Goal: Information Seeking & Learning: Learn about a topic

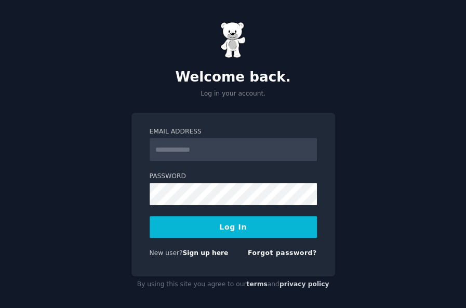
click at [190, 145] on input "Email Address" at bounding box center [232, 149] width 167 height 23
type input "**********"
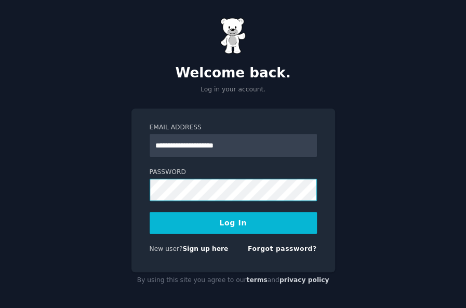
scroll to position [6, 0]
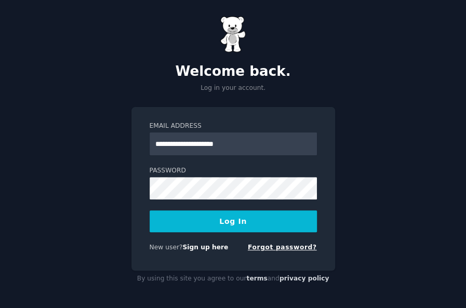
click at [292, 247] on link "Forgot password?" at bounding box center [282, 246] width 69 height 7
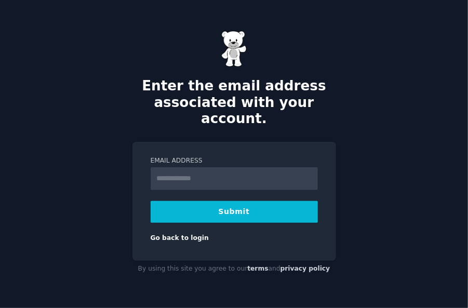
click at [228, 173] on input "Email Address" at bounding box center [234, 178] width 167 height 23
type input "**********"
click at [227, 207] on button "Submit" at bounding box center [234, 212] width 167 height 22
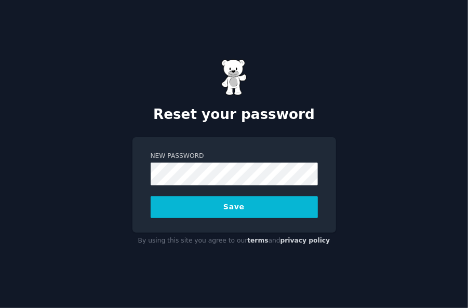
click at [260, 214] on button "Save" at bounding box center [234, 207] width 167 height 22
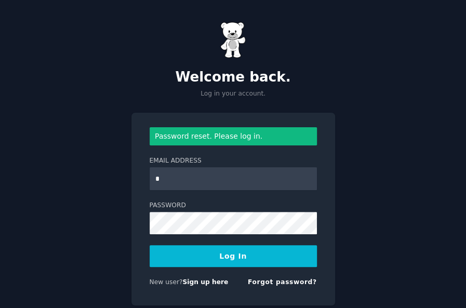
type input "**********"
click at [211, 255] on button "Log In" at bounding box center [232, 256] width 167 height 22
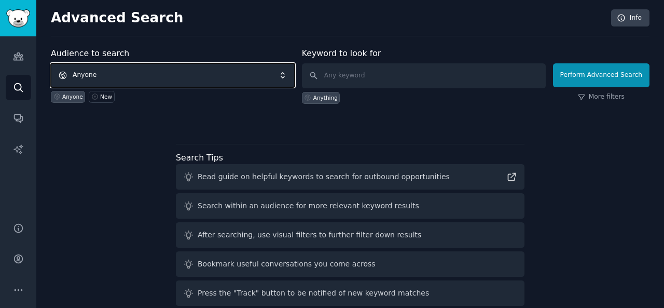
click at [113, 79] on span "Anyone" at bounding box center [173, 75] width 244 height 24
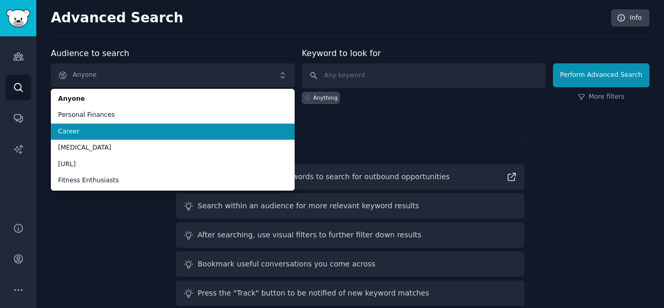
scroll to position [44, 0]
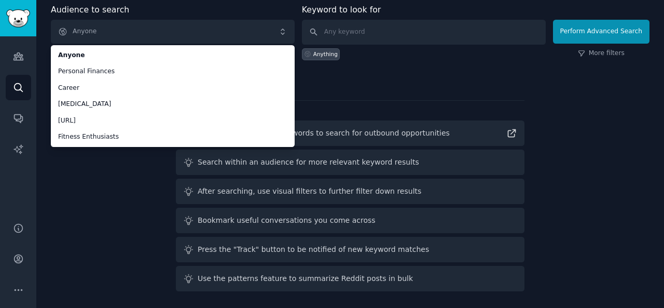
click at [400, 88] on div "Audience to search Anyone Anyone Personal Finances Career [MEDICAL_DATA] [URL] …" at bounding box center [350, 150] width 599 height 292
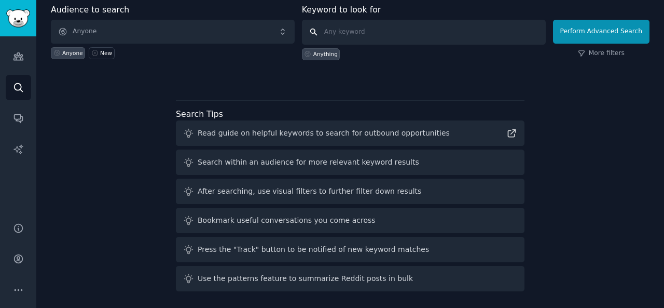
click at [328, 34] on input "text" at bounding box center [424, 32] width 244 height 25
click at [15, 116] on icon "Sidebar" at bounding box center [18, 119] width 8 height 8
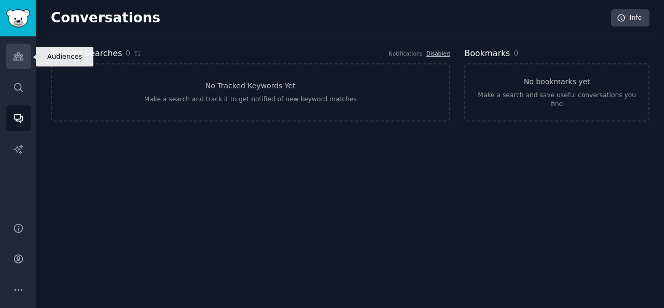
click at [17, 59] on icon "Sidebar" at bounding box center [18, 56] width 11 height 11
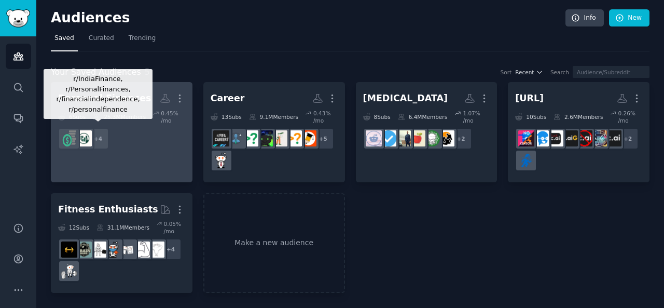
click at [102, 136] on div "+ 4" at bounding box center [98, 139] width 22 height 22
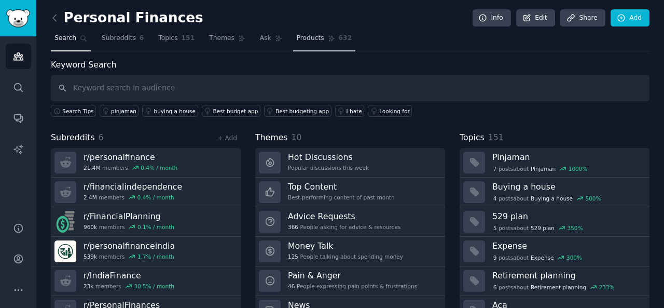
click at [339, 39] on span "632" at bounding box center [345, 38] width 13 height 9
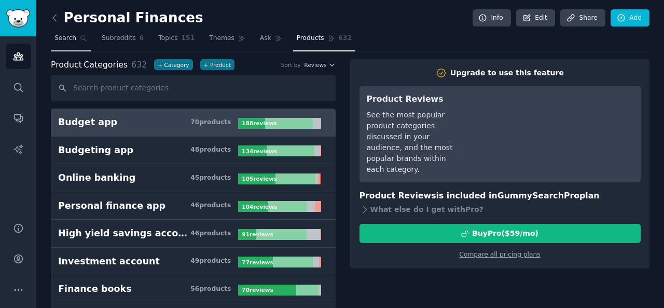
click at [62, 40] on span "Search" at bounding box center [65, 38] width 22 height 9
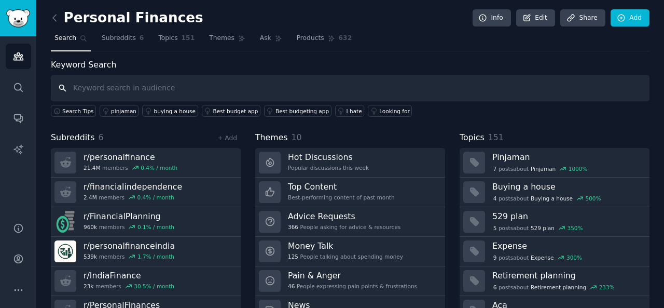
click at [150, 89] on input "text" at bounding box center [350, 88] width 599 height 26
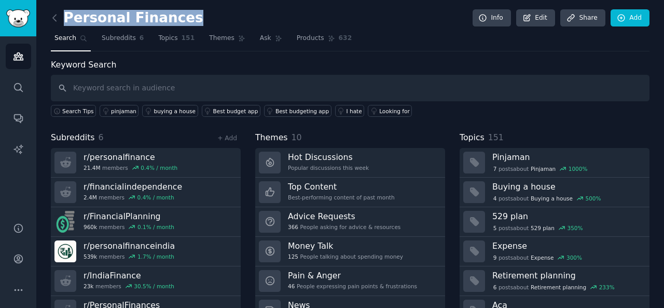
drag, startPoint x: 66, startPoint y: 13, endPoint x: 174, endPoint y: 15, distance: 108.0
click at [174, 15] on h2 "Personal Finances" at bounding box center [127, 18] width 153 height 17
copy h2 "Personal Finances"
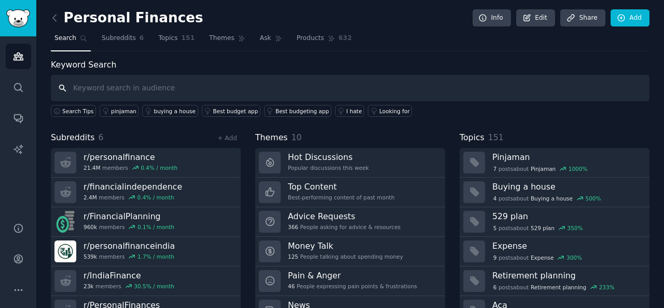
click at [152, 91] on input "text" at bounding box center [350, 88] width 599 height 26
paste input "Personal Finances"
type input "Personal Finances"
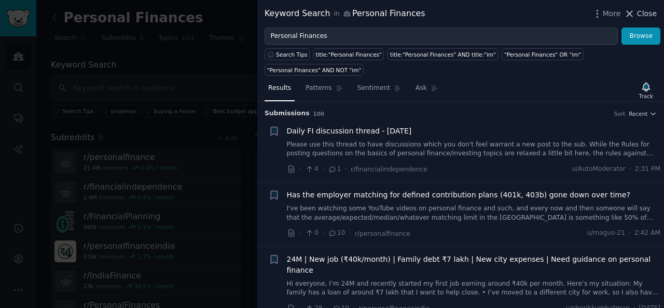
click at [467, 14] on span "Close" at bounding box center [647, 13] width 20 height 11
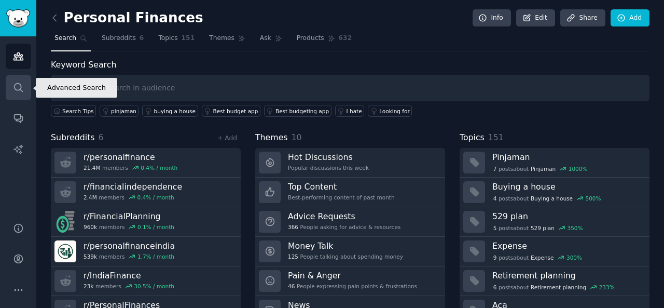
click at [11, 85] on link "Search" at bounding box center [18, 87] width 25 height 25
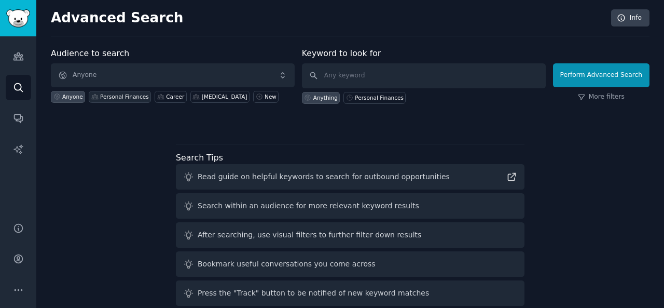
click at [109, 94] on div "Personal Finances" at bounding box center [124, 96] width 49 height 7
type input "reddit"
click button "Perform Advanced Search" at bounding box center [601, 75] width 97 height 24
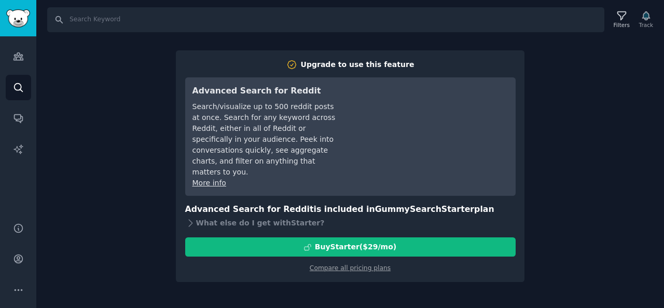
click at [467, 119] on div "Search Filters Track Upgrade to use this feature Advanced Search for Reddit Sea…" at bounding box center [350, 154] width 628 height 308
click at [79, 88] on div "Search Filters Track Upgrade to use this feature Advanced Search for Reddit Sea…" at bounding box center [350, 154] width 628 height 308
click at [19, 52] on icon "Sidebar" at bounding box center [18, 56] width 11 height 11
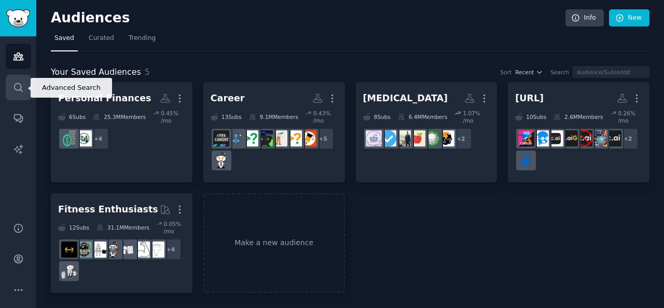
click at [16, 92] on icon "Sidebar" at bounding box center [18, 87] width 11 height 11
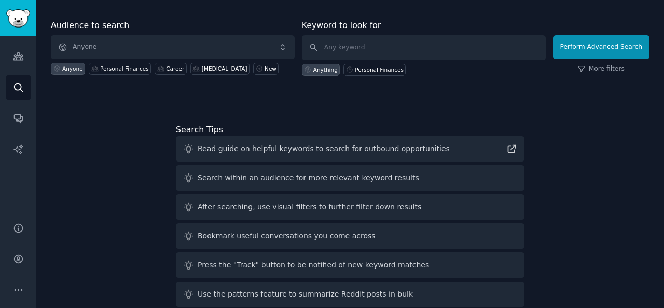
scroll to position [44, 0]
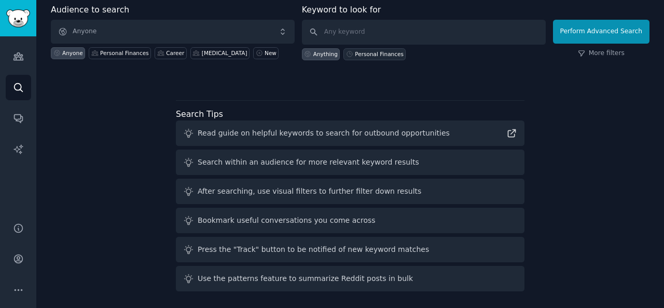
click at [351, 53] on icon at bounding box center [349, 53] width 7 height 7
type input "Personal Finances"
click at [124, 53] on div "Personal Finances" at bounding box center [124, 52] width 49 height 7
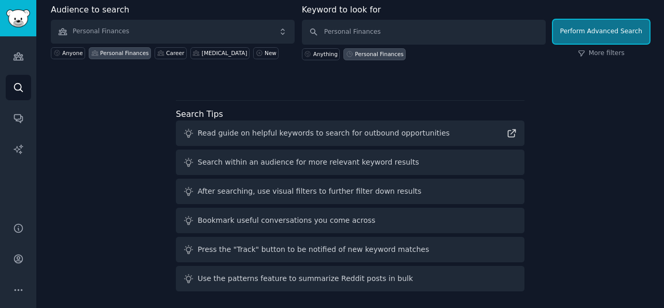
click at [467, 36] on button "Perform Advanced Search" at bounding box center [601, 32] width 97 height 24
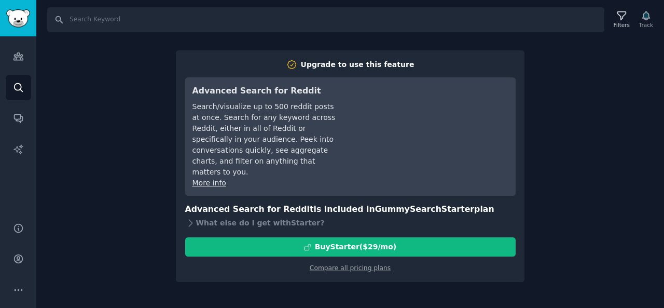
click at [467, 145] on div "Search Filters Track Upgrade to use this feature Advanced Search for Reddit Sea…" at bounding box center [350, 154] width 628 height 308
click at [64, 134] on div "Search Filters Track Upgrade to use this feature Advanced Search for Reddit Sea…" at bounding box center [350, 154] width 628 height 308
click at [65, 134] on div "Search Filters Track Upgrade to use this feature Advanced Search for Reddit Sea…" at bounding box center [350, 154] width 628 height 308
click at [10, 71] on div "Audiences Search Conversations AI Reports" at bounding box center [18, 122] width 36 height 173
click at [15, 58] on icon "Sidebar" at bounding box center [17, 56] width 9 height 7
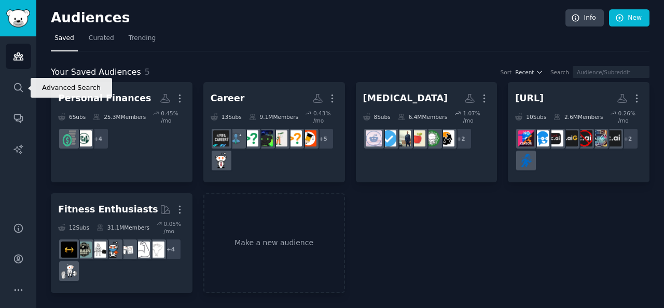
click at [20, 84] on icon "Sidebar" at bounding box center [18, 87] width 11 height 11
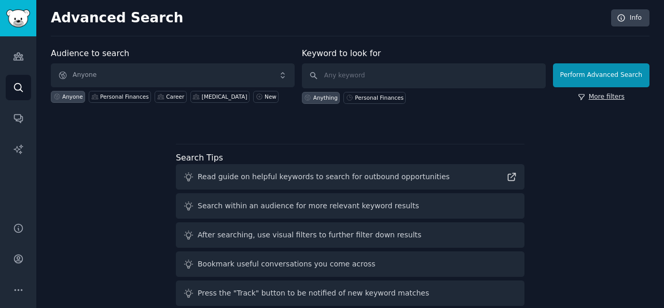
click at [467, 99] on link "More filters" at bounding box center [601, 96] width 47 height 9
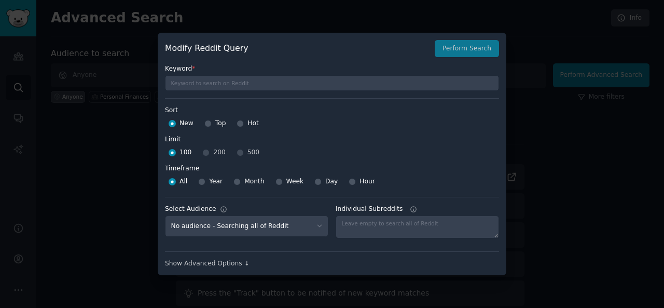
click at [462, 8] on div at bounding box center [332, 154] width 664 height 308
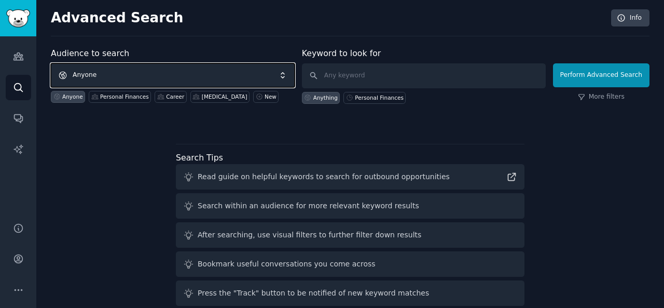
click at [89, 72] on span "Anyone" at bounding box center [173, 75] width 244 height 24
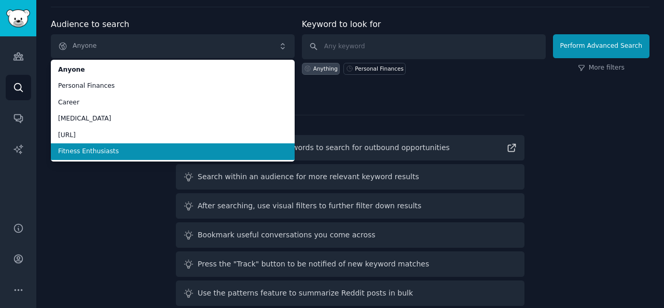
scroll to position [44, 0]
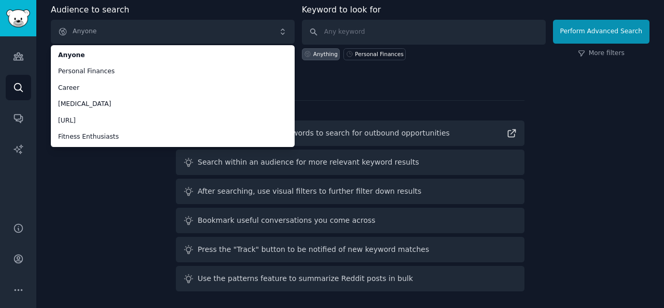
drag, startPoint x: 104, startPoint y: 181, endPoint x: 0, endPoint y: 111, distance: 125.5
click at [104, 181] on div "Audience to search Anyone Anyone Personal Finances Career [MEDICAL_DATA] [URL] …" at bounding box center [350, 150] width 599 height 292
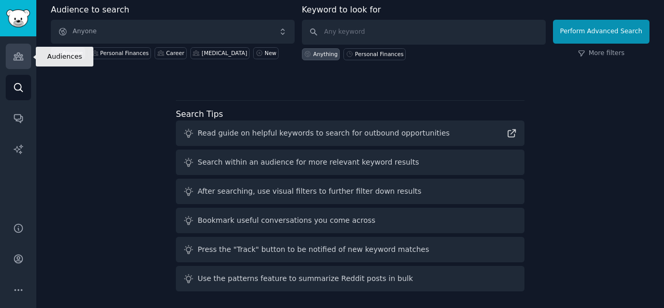
click at [10, 54] on link "Audiences" at bounding box center [18, 56] width 25 height 25
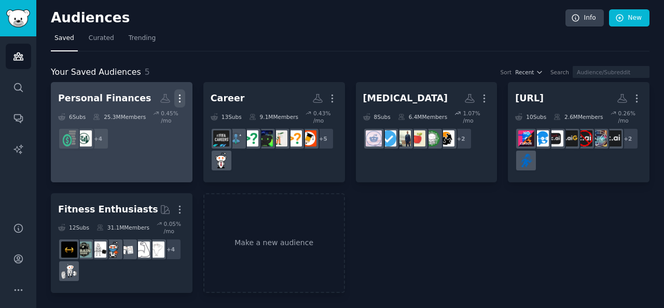
click at [179, 99] on icon "button" at bounding box center [179, 98] width 11 height 11
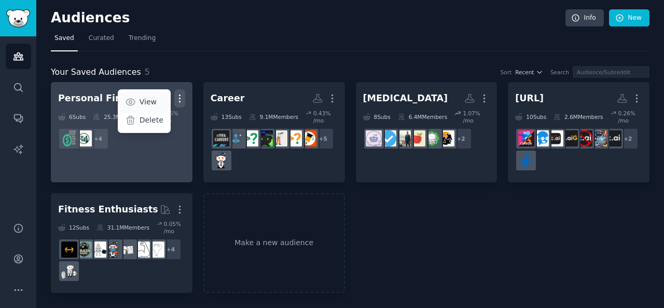
click at [144, 101] on p "View" at bounding box center [148, 102] width 17 height 11
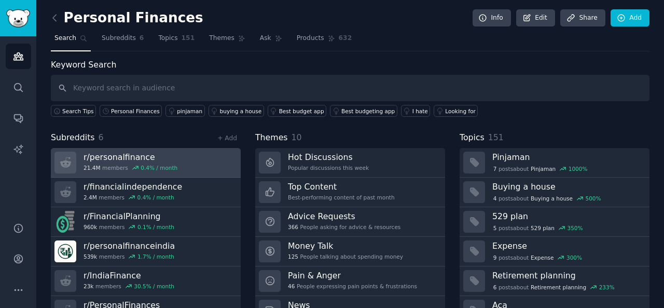
click at [189, 161] on link "r/ personalfinance 21.4M members 0.4 % / month" at bounding box center [146, 163] width 190 height 30
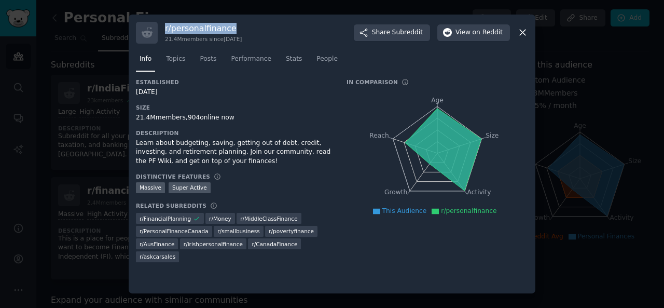
drag, startPoint x: 166, startPoint y: 26, endPoint x: 231, endPoint y: 19, distance: 65.8
click at [231, 19] on div "r/ personalfinance 21.4M members since [DATE] Share Subreddit View on Reddit In…" at bounding box center [332, 154] width 407 height 279
copy h3 "r/ personalfinance"
click at [166, 31] on h3 "r/ personalfinance" at bounding box center [203, 28] width 77 height 11
drag, startPoint x: 165, startPoint y: 25, endPoint x: 234, endPoint y: 26, distance: 69.0
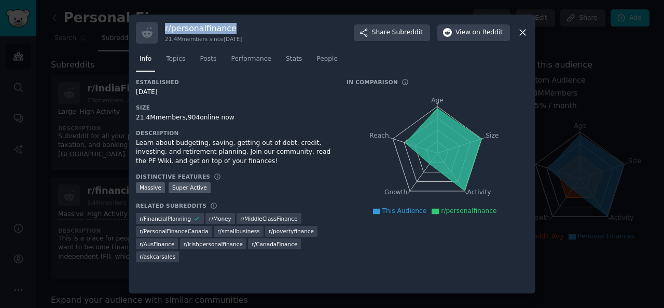
click at [234, 26] on h3 "r/ personalfinance" at bounding box center [203, 28] width 77 height 11
copy h3 "r/ personalfinance"
click at [388, 29] on span "Share Subreddit" at bounding box center [397, 32] width 51 height 9
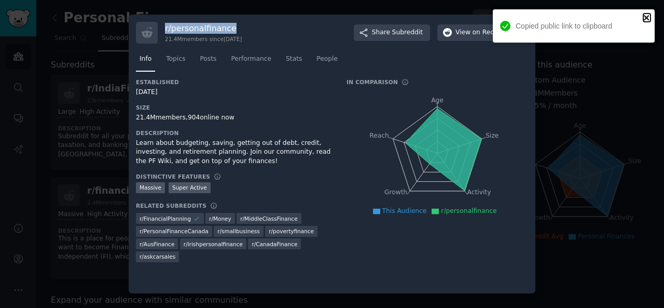
click at [467, 17] on icon "close" at bounding box center [646, 17] width 5 height 5
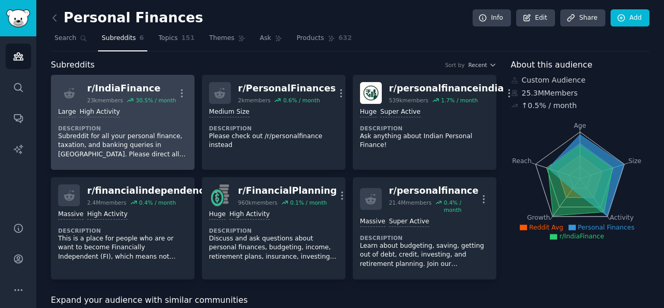
click at [132, 108] on div "Large High Activity" at bounding box center [122, 112] width 129 height 10
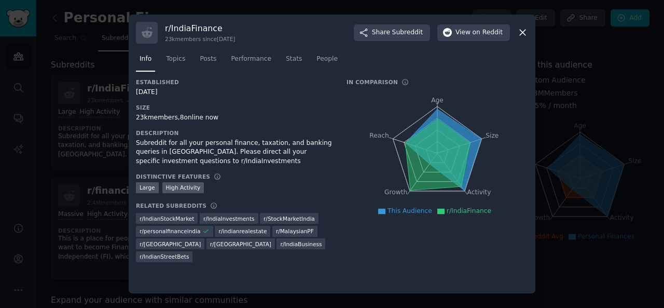
click at [467, 32] on icon at bounding box center [522, 32] width 11 height 11
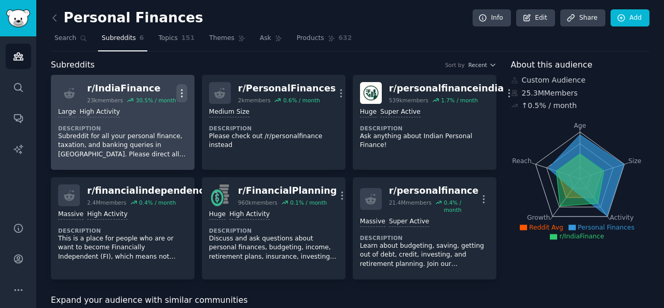
click at [185, 88] on icon "button" at bounding box center [181, 93] width 11 height 11
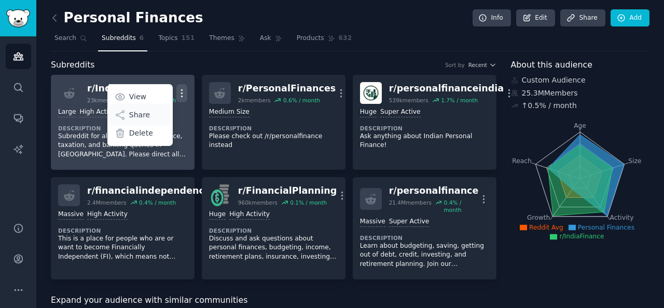
click at [133, 111] on p "Share" at bounding box center [139, 115] width 21 height 11
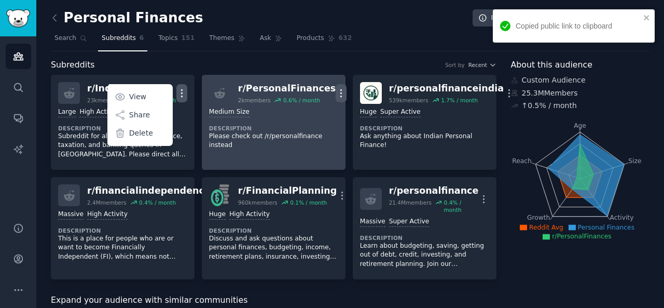
click at [336, 91] on icon "button" at bounding box center [341, 93] width 11 height 11
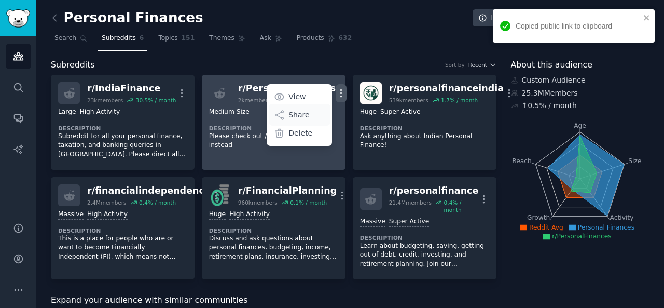
click at [289, 110] on p "Share" at bounding box center [299, 115] width 21 height 11
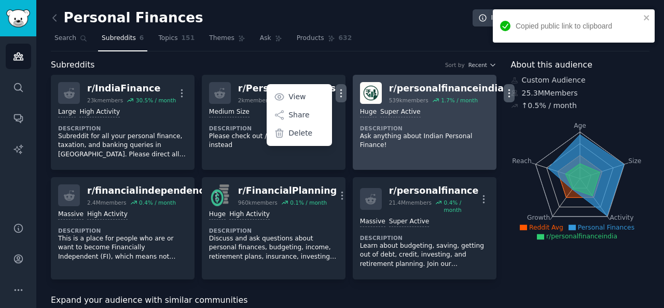
click at [467, 91] on icon "button" at bounding box center [509, 93] width 11 height 11
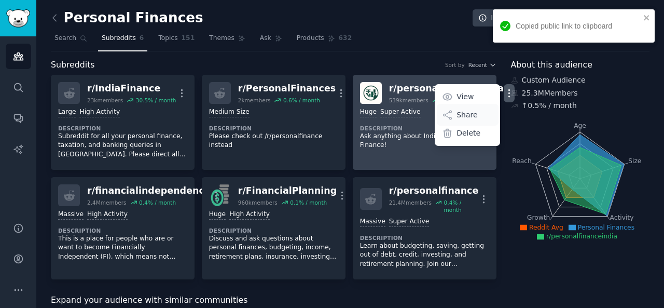
click at [457, 113] on p "Share" at bounding box center [467, 115] width 21 height 11
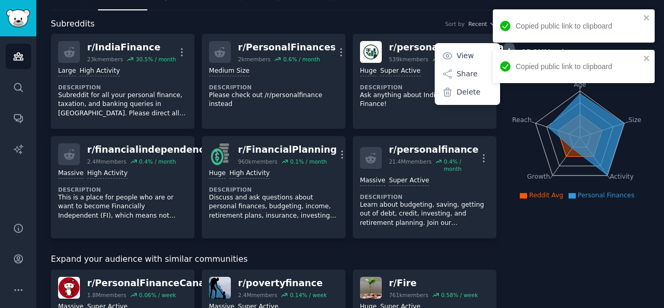
scroll to position [104, 0]
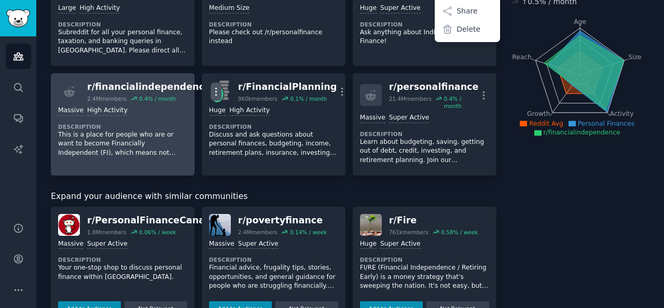
click at [215, 90] on icon "button" at bounding box center [215, 91] width 1 height 7
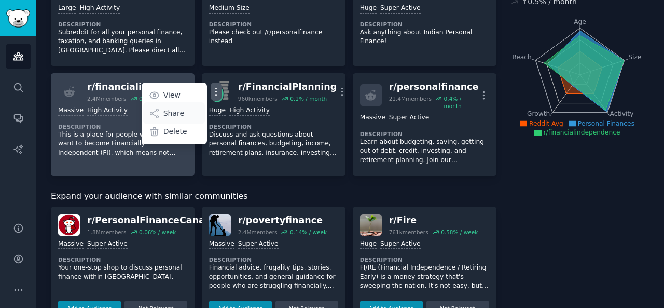
click at [174, 109] on div "Share" at bounding box center [174, 113] width 62 height 22
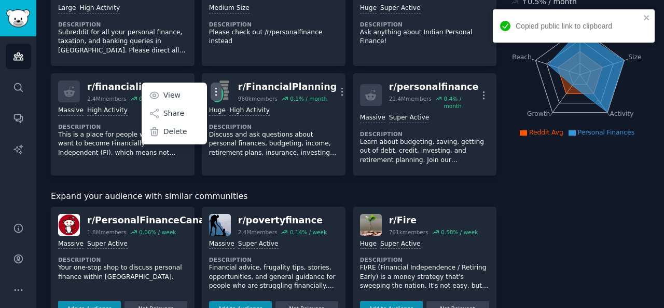
click at [296, 190] on div "Expand your audience with similar communities" at bounding box center [274, 196] width 446 height 13
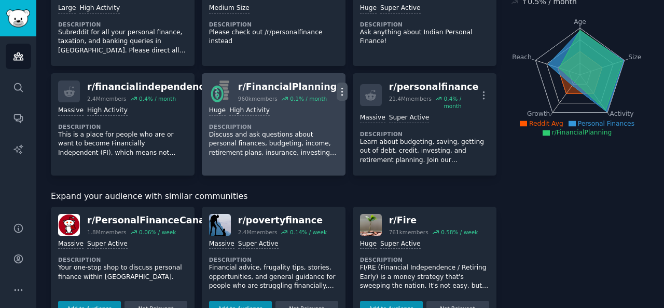
click at [337, 89] on icon "button" at bounding box center [342, 91] width 11 height 11
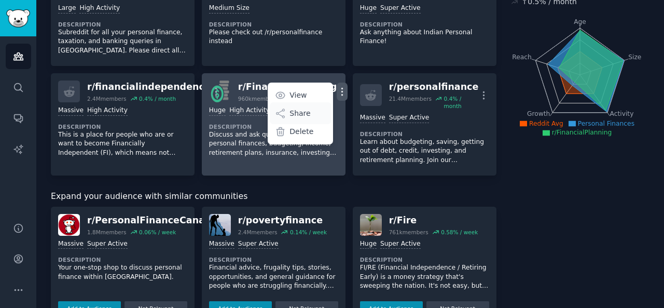
click at [303, 110] on div "Share" at bounding box center [301, 113] width 62 height 22
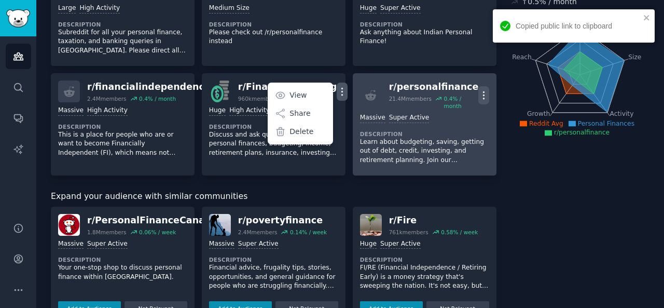
click at [467, 90] on icon "button" at bounding box center [484, 95] width 11 height 11
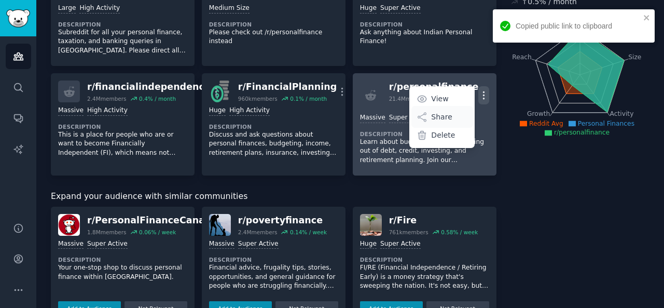
click at [421, 114] on icon at bounding box center [422, 117] width 11 height 11
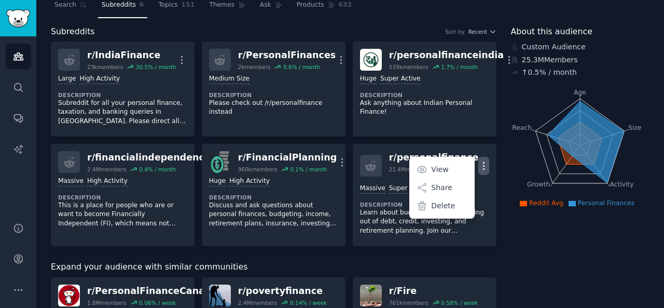
scroll to position [0, 0]
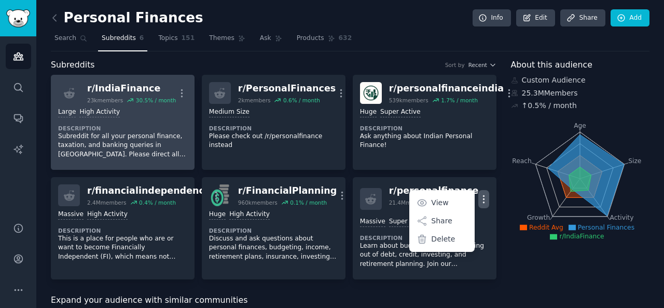
click at [139, 126] on dt "Description" at bounding box center [122, 128] width 129 height 7
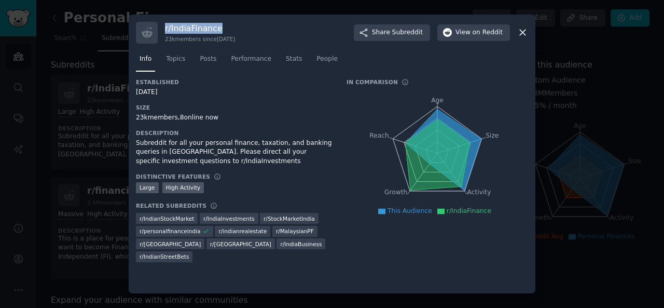
drag, startPoint x: 164, startPoint y: 28, endPoint x: 218, endPoint y: 29, distance: 54.0
click at [218, 29] on div "r/ IndiaFinance 23k members since [DATE] Share Subreddit View on Reddit" at bounding box center [332, 33] width 392 height 22
copy h3 "r/ IndiaFinance"
click at [400, 28] on span "Subreddit" at bounding box center [407, 32] width 31 height 9
click at [270, 37] on div "r/ IndiaFinance 23k members since [DATE] Share Subreddit View on Reddit" at bounding box center [332, 33] width 392 height 22
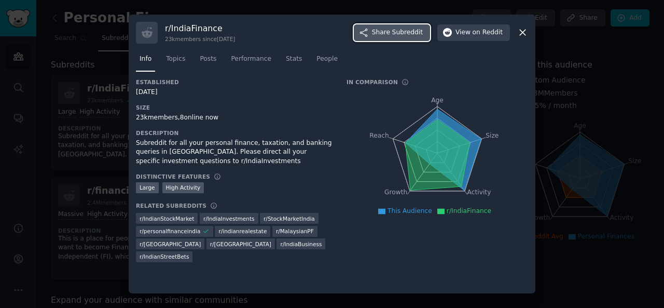
click at [392, 35] on span "Share Subreddit" at bounding box center [397, 32] width 51 height 9
drag, startPoint x: 135, startPoint y: 117, endPoint x: 217, endPoint y: 118, distance: 82.0
click at [217, 118] on div "r/ IndiaFinance 23k members since [DATE] Share Subreddit View on Reddit Info To…" at bounding box center [332, 154] width 407 height 279
copy div "23k members, 8 online now"
click at [188, 125] on div "Established [DATE] Size 23k members, 8 online now Description Subreddit for all…" at bounding box center [234, 173] width 196 height 191
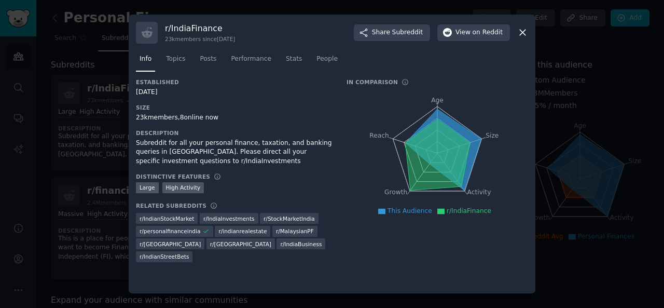
drag, startPoint x: 136, startPoint y: 118, endPoint x: 215, endPoint y: 119, distance: 78.9
click at [215, 119] on div "23k members, 8 online now" at bounding box center [234, 117] width 196 height 9
copy div "23k members, 8 online now"
drag, startPoint x: 134, startPoint y: 132, endPoint x: 172, endPoint y: 132, distance: 38.4
click at [172, 132] on div "r/ IndiaFinance 23k members since [DATE] Share Subreddit View on Reddit Info To…" at bounding box center [332, 154] width 407 height 279
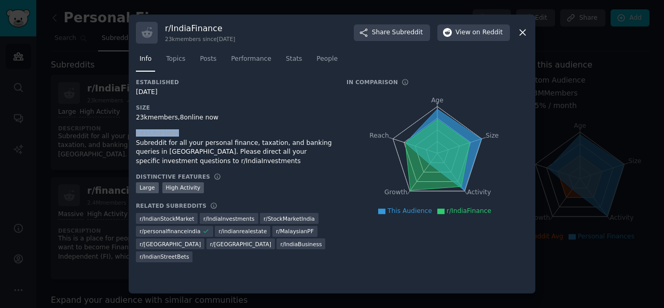
click at [172, 132] on h3 "Description" at bounding box center [234, 132] width 196 height 7
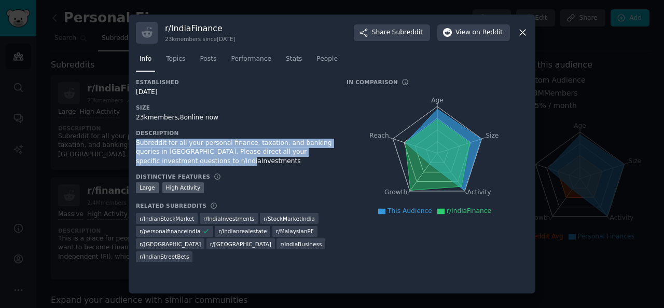
drag, startPoint x: 134, startPoint y: 142, endPoint x: 195, endPoint y: 163, distance: 65.0
click at [195, 163] on div "r/ IndiaFinance 23k members since [DATE] Share Subreddit View on Reddit Info To…" at bounding box center [332, 154] width 407 height 279
copy div "Subreddit for all your personal finance, taxation, and banking queries in [GEOG…"
click at [174, 57] on span "Topics" at bounding box center [175, 58] width 19 height 9
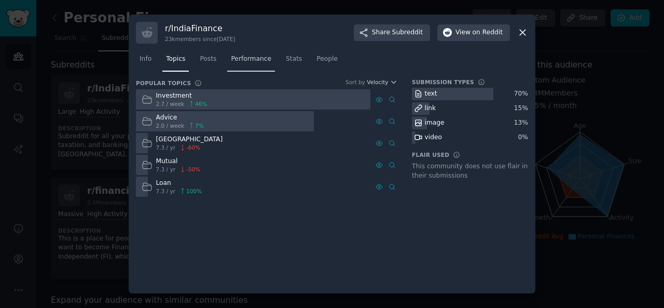
click at [241, 60] on span "Performance" at bounding box center [251, 58] width 40 height 9
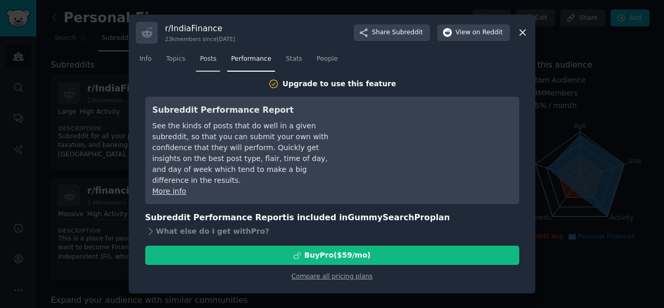
click at [206, 62] on span "Posts" at bounding box center [208, 58] width 17 height 9
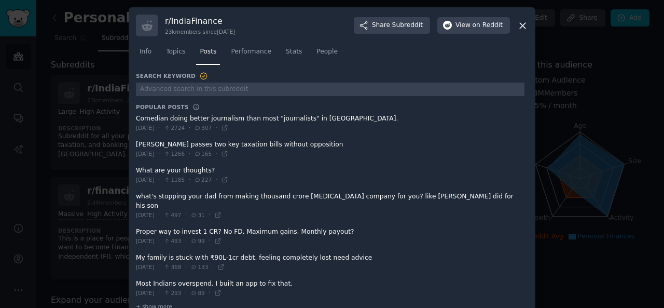
drag, startPoint x: 133, startPoint y: 119, endPoint x: 162, endPoint y: 119, distance: 29.1
click at [162, 119] on div "r/ IndiaFinance 23k members since [DATE] Share Subreddit View on Reddit Info To…" at bounding box center [332, 165] width 407 height 316
click at [301, 119] on span at bounding box center [330, 123] width 389 height 25
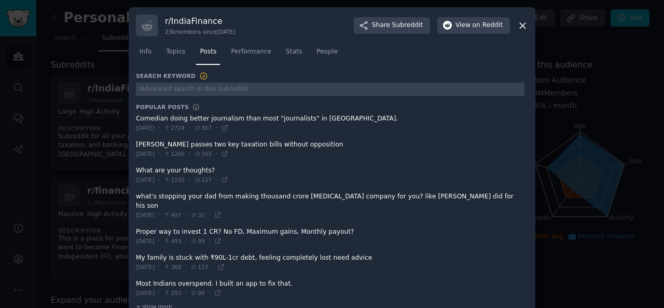
click at [264, 119] on span at bounding box center [330, 123] width 389 height 25
click at [263, 119] on span at bounding box center [330, 123] width 389 height 25
click at [198, 115] on span at bounding box center [330, 123] width 389 height 25
drag, startPoint x: 203, startPoint y: 169, endPoint x: 136, endPoint y: 173, distance: 67.6
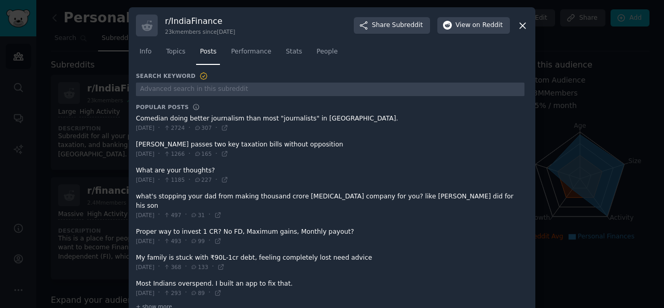
click at [136, 173] on span at bounding box center [330, 174] width 389 height 25
click at [236, 53] on span "Performance" at bounding box center [251, 51] width 40 height 9
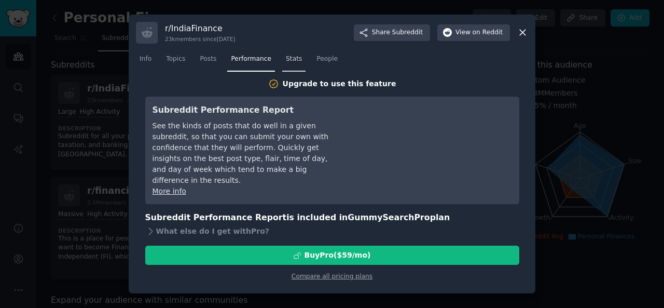
click at [286, 57] on span "Stats" at bounding box center [294, 58] width 16 height 9
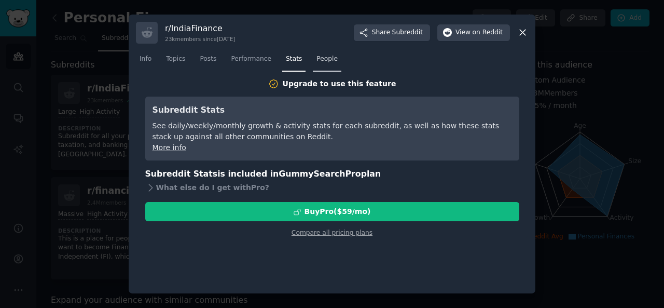
click at [319, 60] on span "People" at bounding box center [327, 58] width 21 height 9
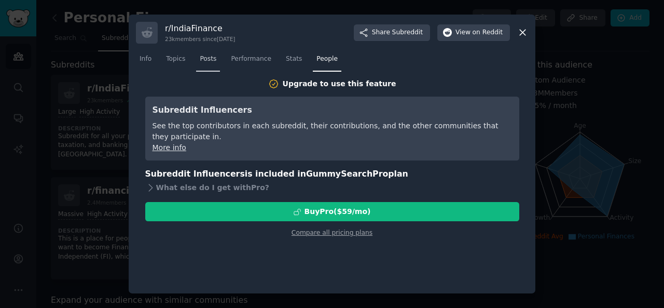
click at [210, 57] on span "Posts" at bounding box center [208, 58] width 17 height 9
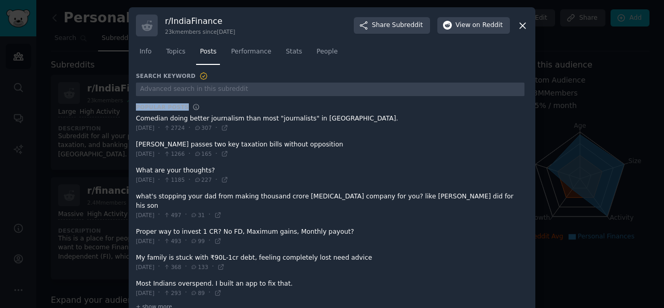
drag, startPoint x: 135, startPoint y: 104, endPoint x: 295, endPoint y: 120, distance: 160.7
click at [295, 120] on div "Search Keyword Popular Posts Comedian doing better journalism than most "journa…" at bounding box center [330, 192] width 389 height 240
click at [134, 51] on div "r/ IndiaFinance 23k members since [DATE] Share Subreddit View on Reddit Info To…" at bounding box center [332, 165] width 407 height 316
click at [140, 50] on span "Info" at bounding box center [146, 51] width 12 height 9
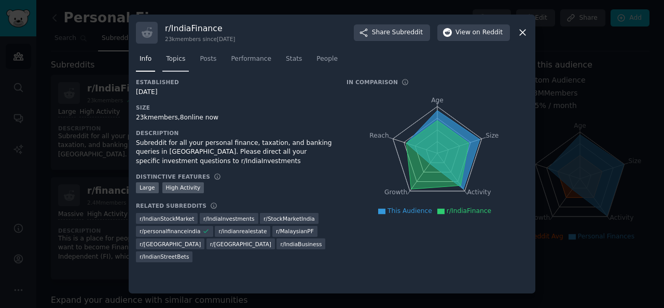
click at [172, 58] on span "Topics" at bounding box center [175, 58] width 19 height 9
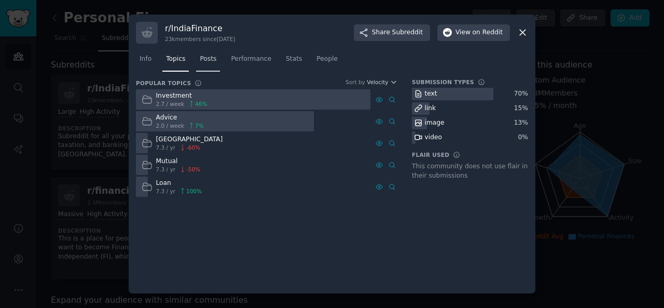
click at [204, 63] on span "Posts" at bounding box center [208, 58] width 17 height 9
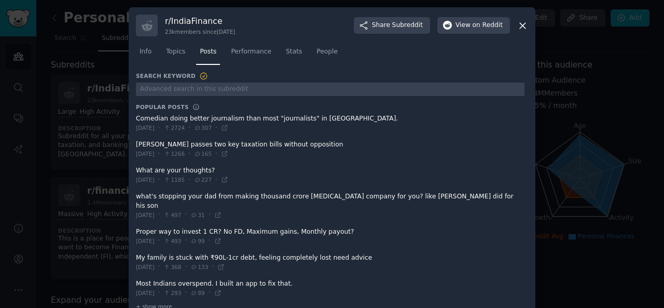
click at [467, 28] on icon at bounding box center [522, 25] width 11 height 11
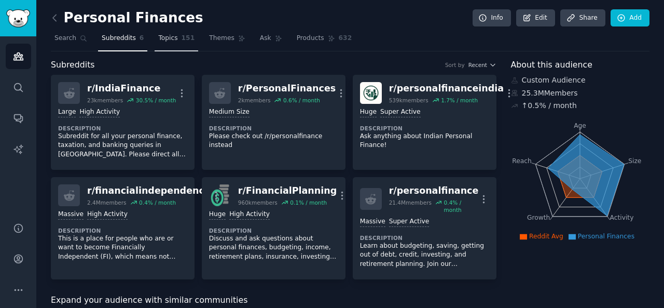
click at [164, 44] on link "Topics 151" at bounding box center [177, 40] width 44 height 21
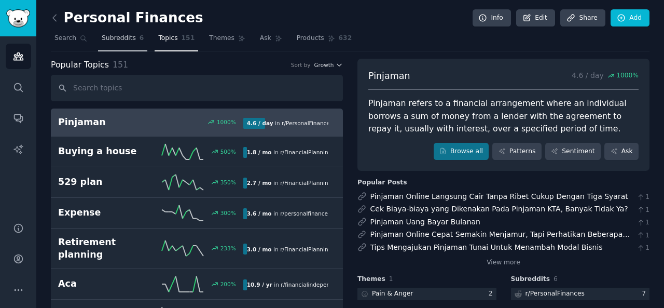
click at [104, 42] on span "Subreddits" at bounding box center [119, 38] width 34 height 9
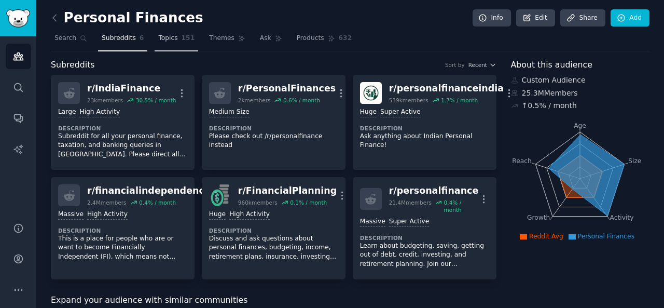
click at [182, 38] on span "151" at bounding box center [188, 38] width 13 height 9
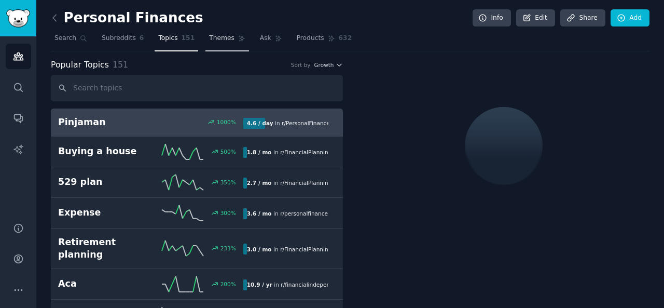
click at [211, 40] on span "Themes" at bounding box center [221, 38] width 25 height 9
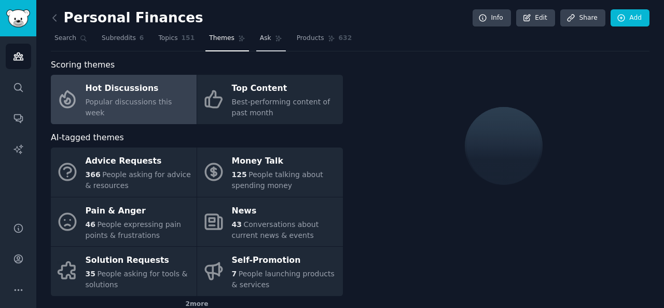
click at [276, 40] on icon at bounding box center [279, 39] width 6 height 6
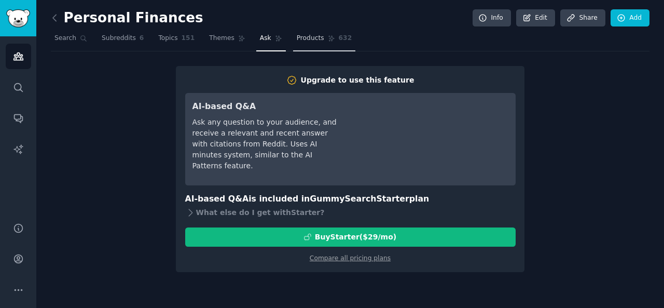
click at [301, 35] on span "Products" at bounding box center [311, 38] width 28 height 9
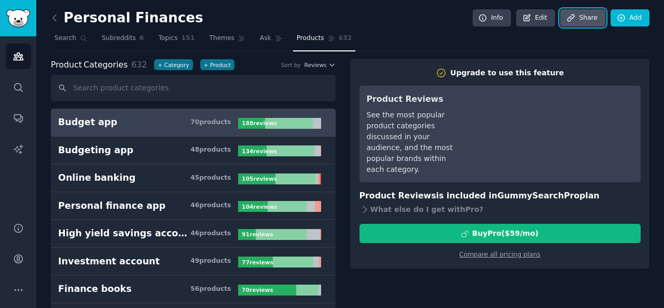
click at [467, 20] on link "Share" at bounding box center [583, 18] width 45 height 18
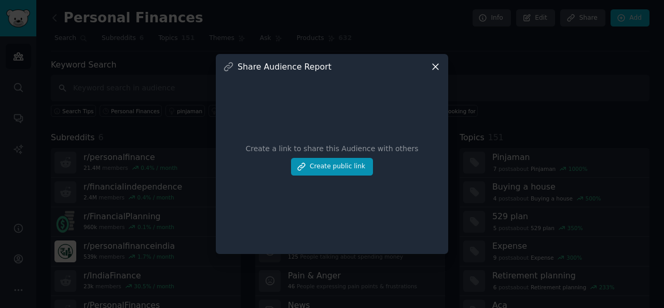
click at [442, 61] on div "Share Audience Report Create a link to share this Audience with others Create p…" at bounding box center [332, 154] width 233 height 200
click at [436, 66] on icon at bounding box center [435, 66] width 11 height 11
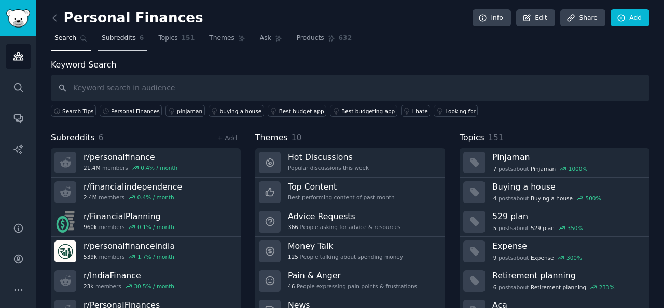
click at [116, 35] on span "Subreddits" at bounding box center [119, 38] width 34 height 9
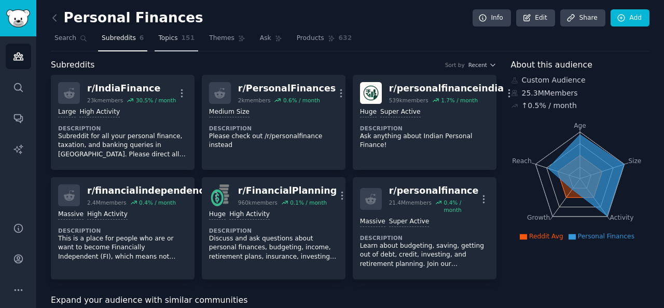
click at [182, 34] on span "151" at bounding box center [188, 38] width 13 height 9
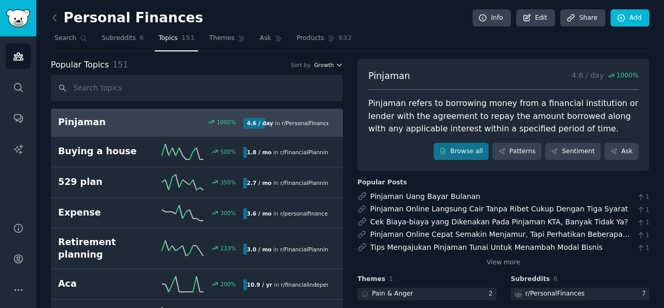
click at [337, 63] on icon "button" at bounding box center [339, 64] width 7 height 7
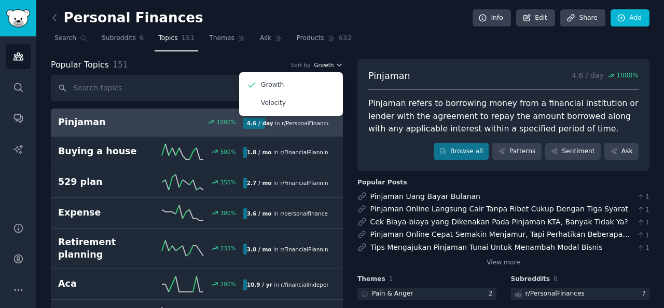
click at [337, 63] on icon "button" at bounding box center [339, 64] width 7 height 7
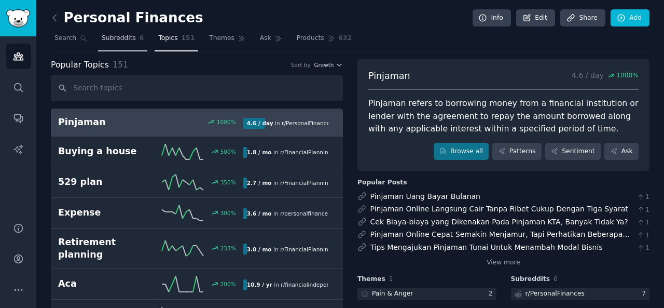
click at [107, 34] on span "Subreddits" at bounding box center [119, 38] width 34 height 9
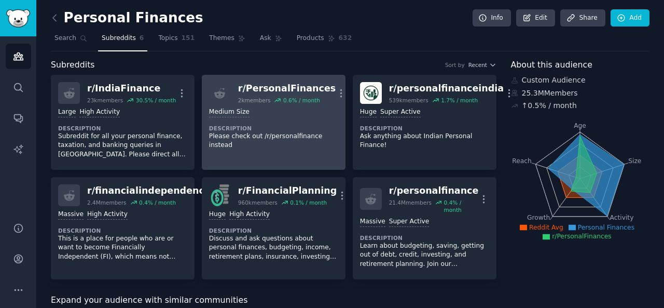
click at [280, 117] on div "Medium Size Description Please check out /r/personalfinance instead" at bounding box center [273, 129] width 129 height 50
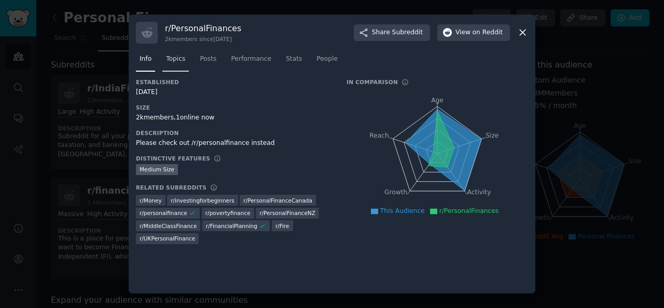
click at [172, 56] on span "Topics" at bounding box center [175, 58] width 19 height 9
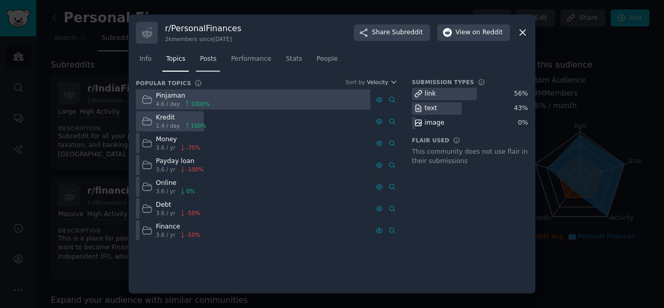
click at [215, 60] on link "Posts" at bounding box center [208, 61] width 24 height 21
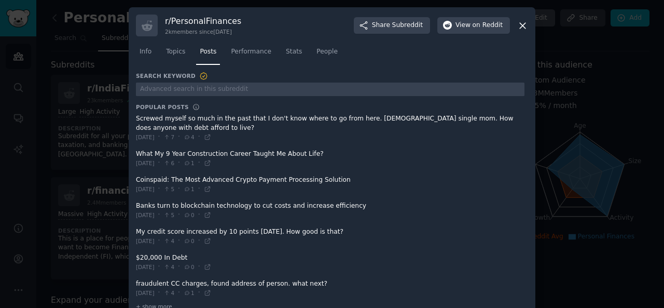
click at [467, 21] on icon at bounding box center [522, 25] width 11 height 11
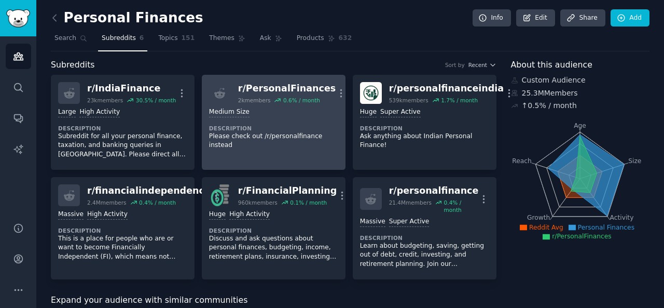
click at [321, 121] on div "Medium Size Description Please check out /r/personalfinance instead" at bounding box center [273, 129] width 129 height 50
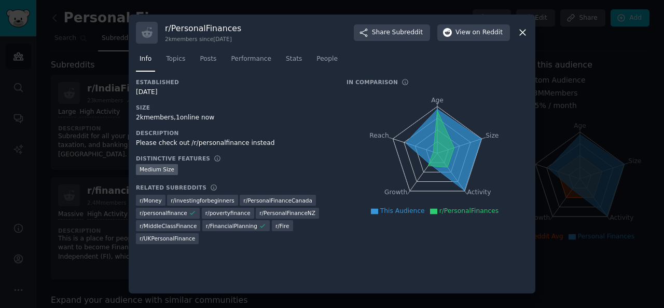
click at [467, 35] on icon at bounding box center [522, 32] width 11 height 11
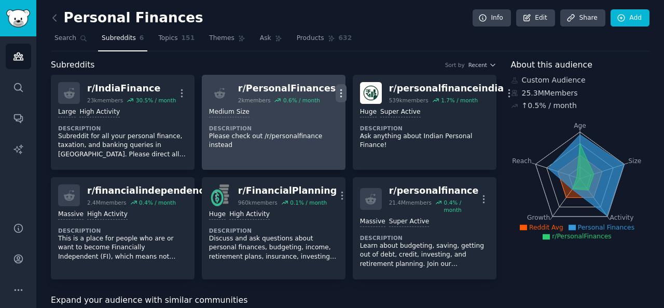
click at [336, 91] on icon "button" at bounding box center [341, 93] width 11 height 11
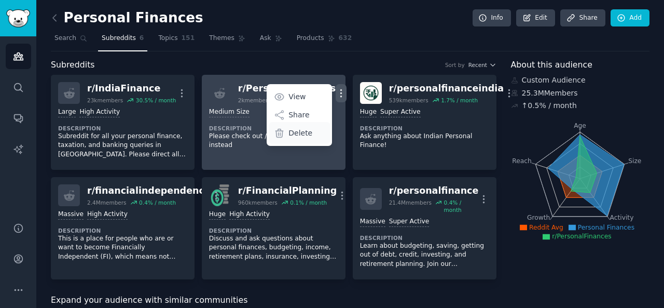
click at [296, 131] on p "Delete" at bounding box center [301, 133] width 24 height 11
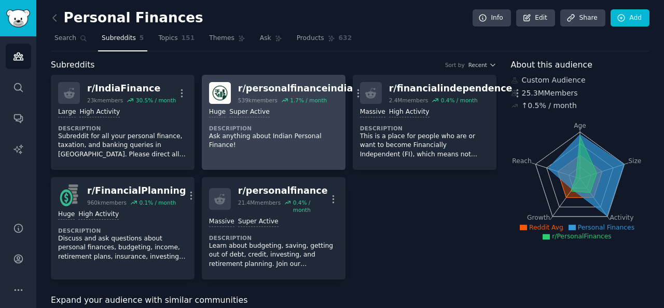
click at [274, 86] on div "r/ personalfinanceindia" at bounding box center [295, 88] width 115 height 13
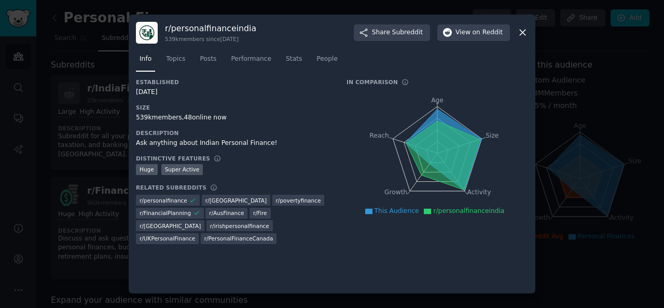
click at [467, 29] on icon at bounding box center [522, 32] width 11 height 11
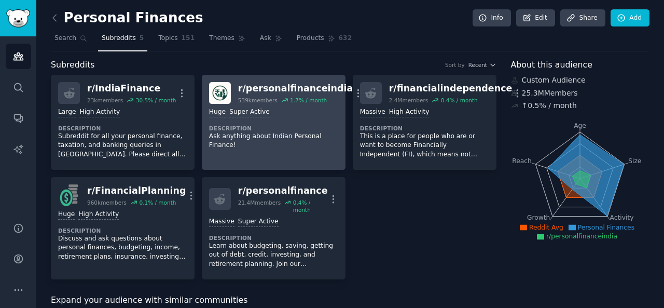
click at [253, 163] on link "r/ personalfinanceindia 539k members 1.7 % / month More >= 95th percentile for …" at bounding box center [274, 122] width 144 height 95
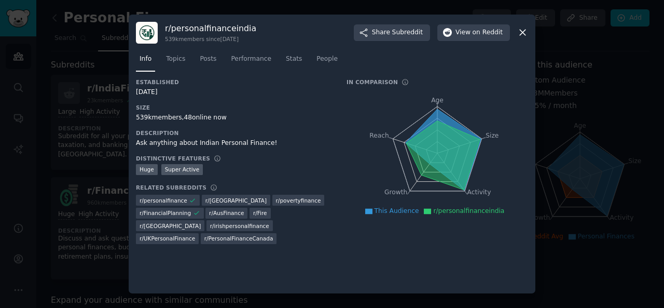
click at [467, 33] on icon at bounding box center [523, 33] width 6 height 6
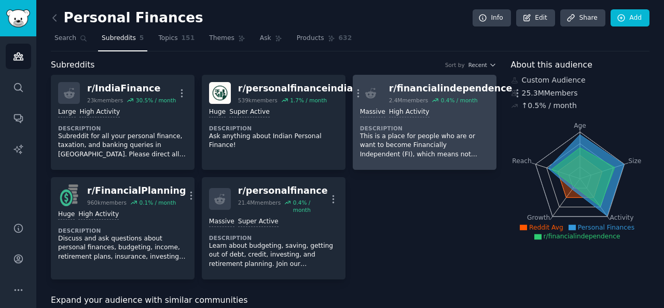
click at [399, 91] on div "r/ financialindependence" at bounding box center [451, 88] width 124 height 13
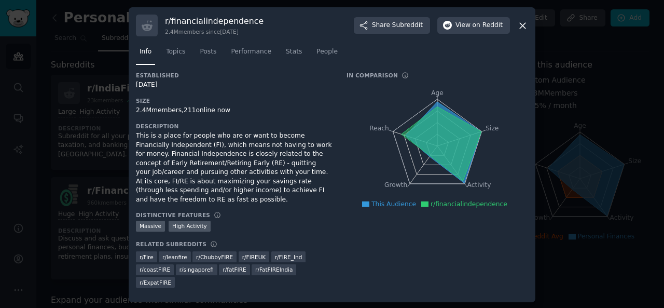
click at [467, 36] on div "r/ financialindependence 2.4M members since [DATE] Share Subreddit View on Redd…" at bounding box center [332, 26] width 392 height 22
click at [467, 16] on div "r/ financialindependence 2.4M members since [DATE] Share Subreddit View on Redd…" at bounding box center [332, 154] width 407 height 295
click at [467, 29] on icon at bounding box center [523, 26] width 6 height 6
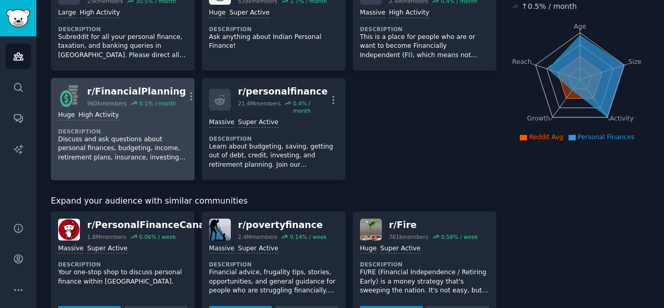
scroll to position [104, 0]
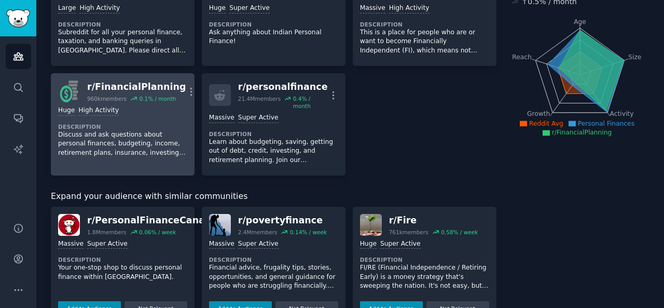
click at [139, 123] on dt "Description" at bounding box center [122, 126] width 129 height 7
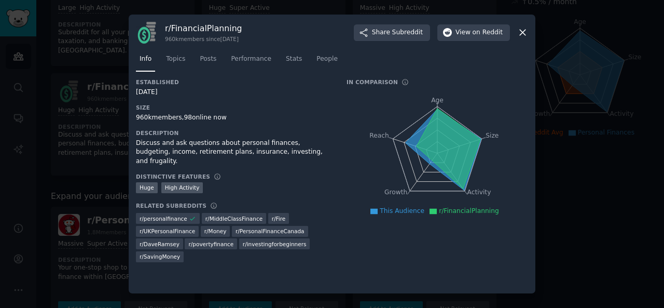
click at [467, 31] on div "r/ FinancialPlanning 960k members since [DATE] Share Subreddit View on Reddit I…" at bounding box center [332, 154] width 407 height 279
click at [467, 33] on icon at bounding box center [522, 32] width 11 height 11
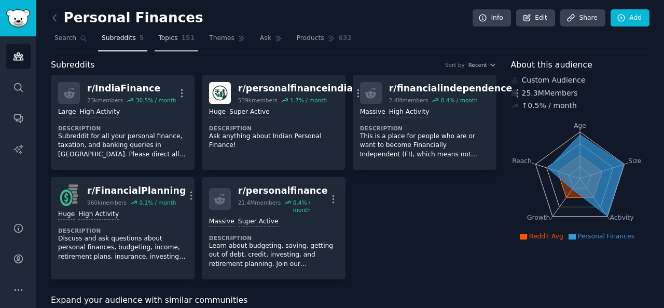
click at [166, 35] on span "Topics" at bounding box center [167, 38] width 19 height 9
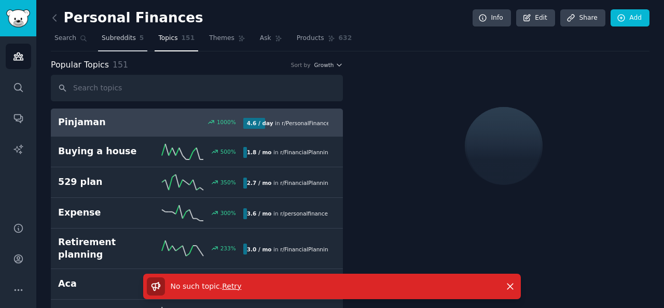
click at [123, 40] on span "Subreddits" at bounding box center [119, 38] width 34 height 9
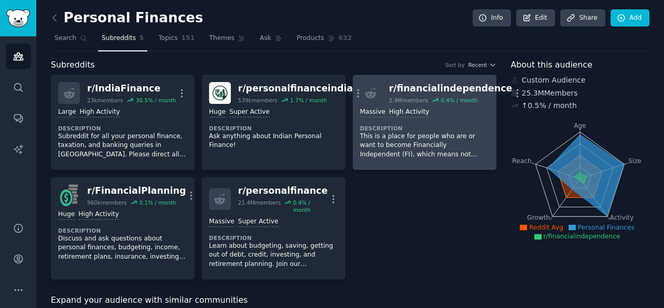
click at [430, 151] on p "This is a place for people who are or want to become Financially Independent (F…" at bounding box center [424, 146] width 129 height 28
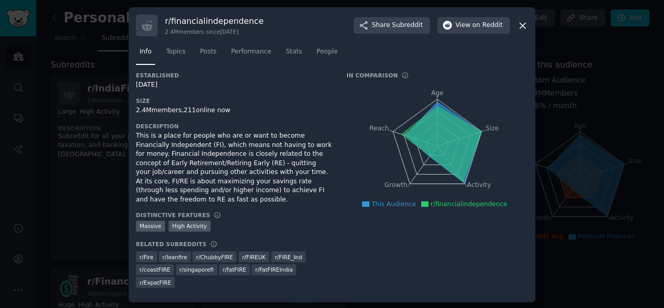
click at [467, 31] on icon at bounding box center [522, 25] width 11 height 11
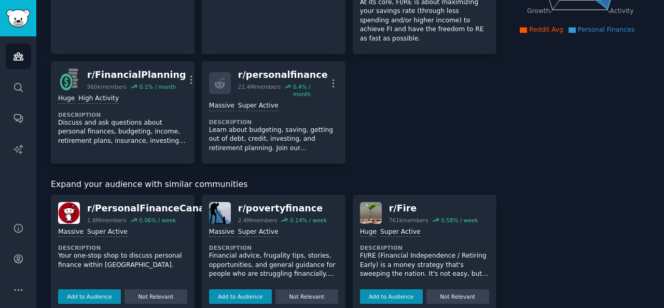
scroll to position [208, 0]
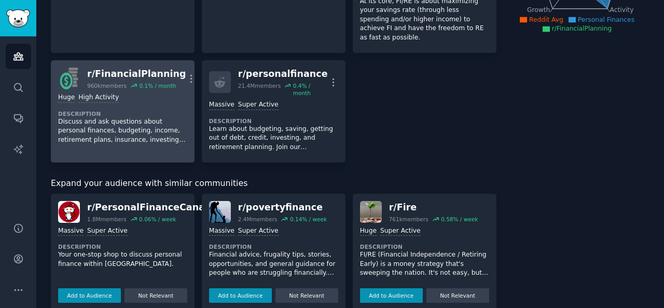
click at [141, 117] on p "Discuss and ask questions about personal finances, budgeting, income, retiremen…" at bounding box center [122, 131] width 129 height 28
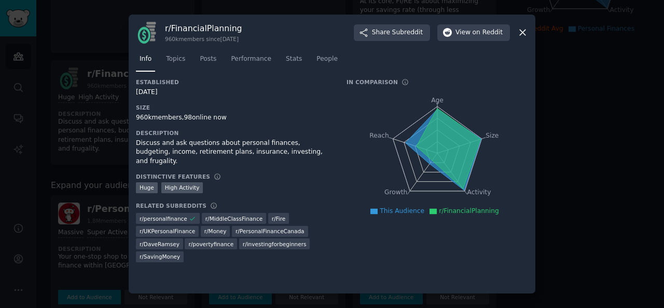
click at [467, 33] on icon at bounding box center [522, 32] width 11 height 11
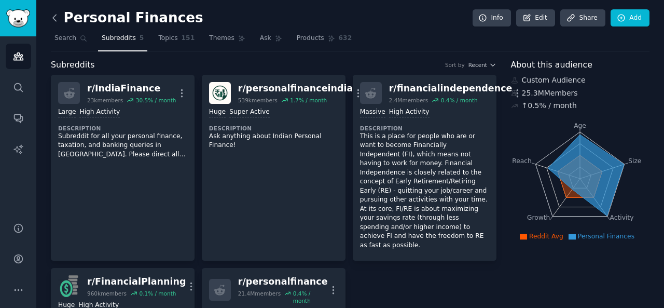
click at [51, 16] on icon at bounding box center [54, 17] width 11 height 11
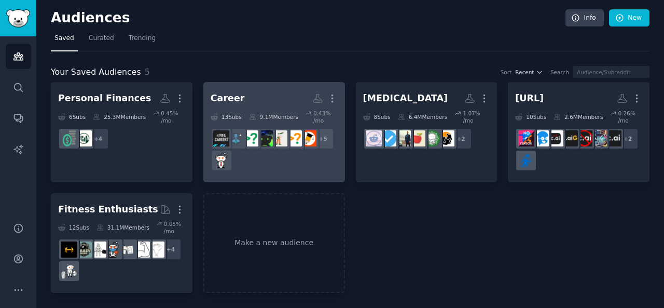
click at [248, 146] on div "+ 5" at bounding box center [274, 150] width 127 height 44
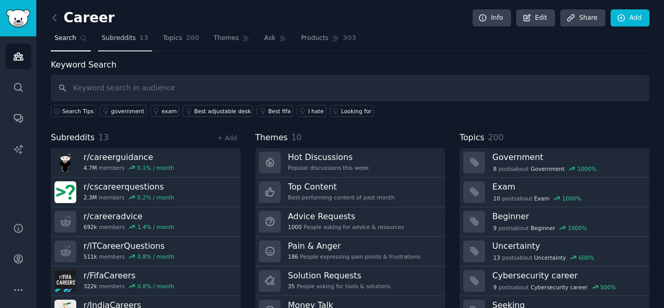
click at [118, 39] on span "Subreddits" at bounding box center [119, 38] width 34 height 9
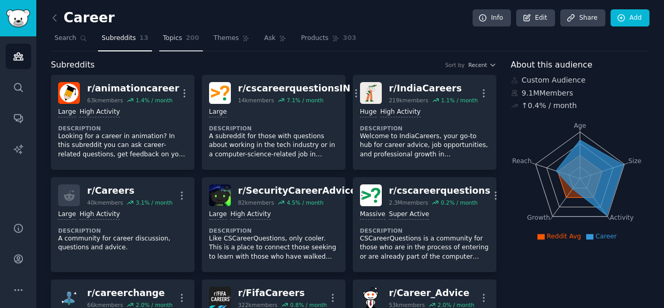
click at [170, 34] on span "Topics" at bounding box center [172, 38] width 19 height 9
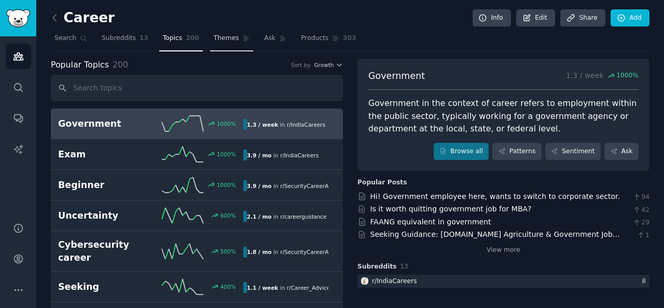
click at [218, 43] on link "Themes" at bounding box center [232, 40] width 44 height 21
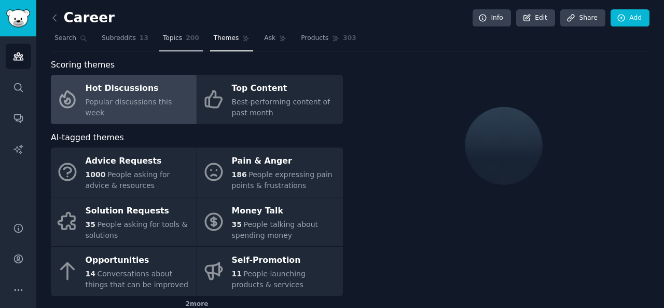
click at [170, 43] on link "Topics 200" at bounding box center [181, 40] width 44 height 21
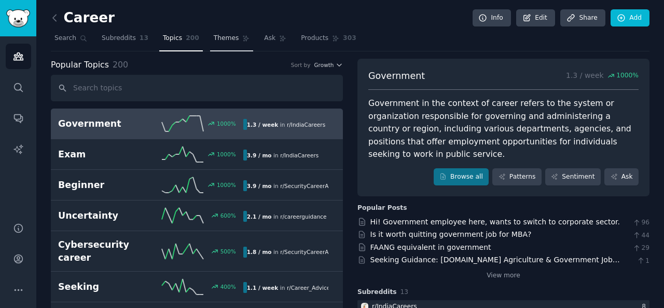
click at [224, 40] on span "Themes" at bounding box center [226, 38] width 25 height 9
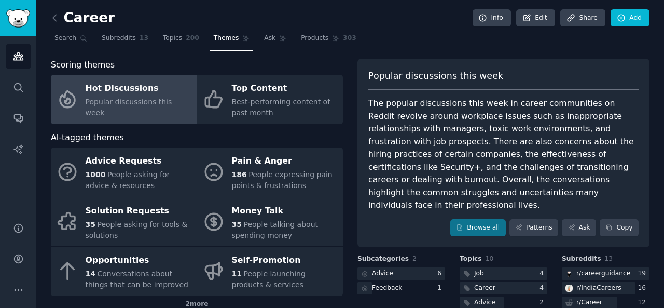
click at [155, 93] on div "Hot Discussions" at bounding box center [139, 88] width 106 height 17
click at [72, 36] on span "Search" at bounding box center [65, 38] width 22 height 9
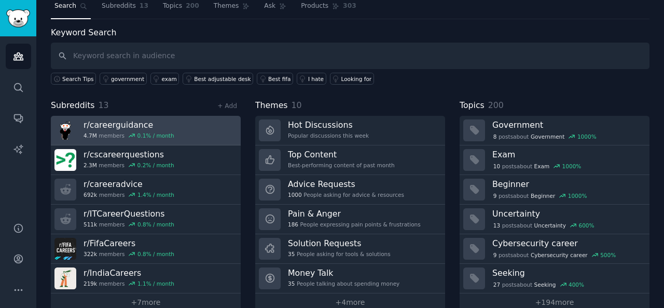
scroll to position [48, 0]
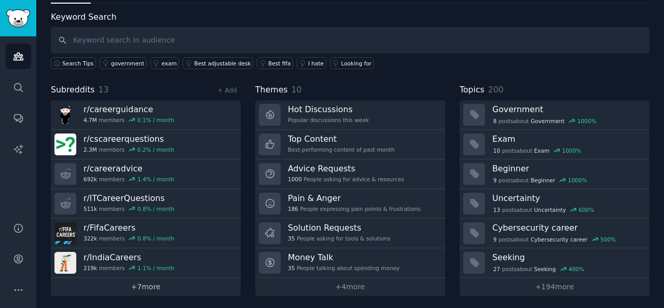
click at [130, 286] on link "+ 7 more" at bounding box center [146, 287] width 190 height 18
